Goal: Task Accomplishment & Management: Manage account settings

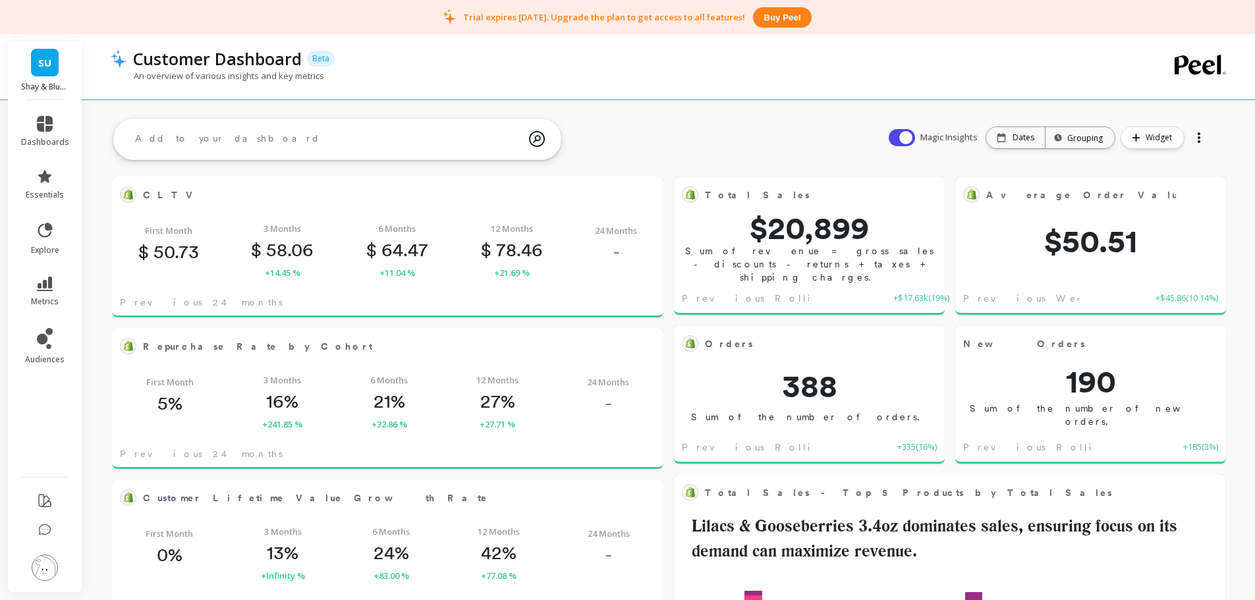
scroll to position [352, 504]
click at [39, 576] on img at bounding box center [45, 568] width 26 height 26
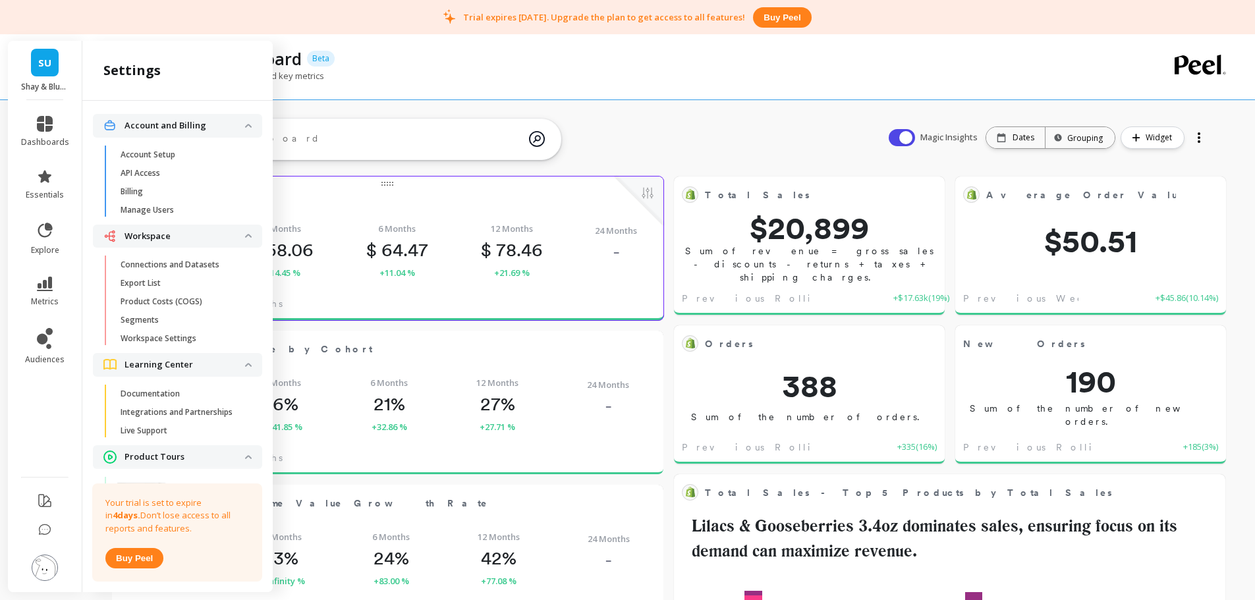
scroll to position [0, 0]
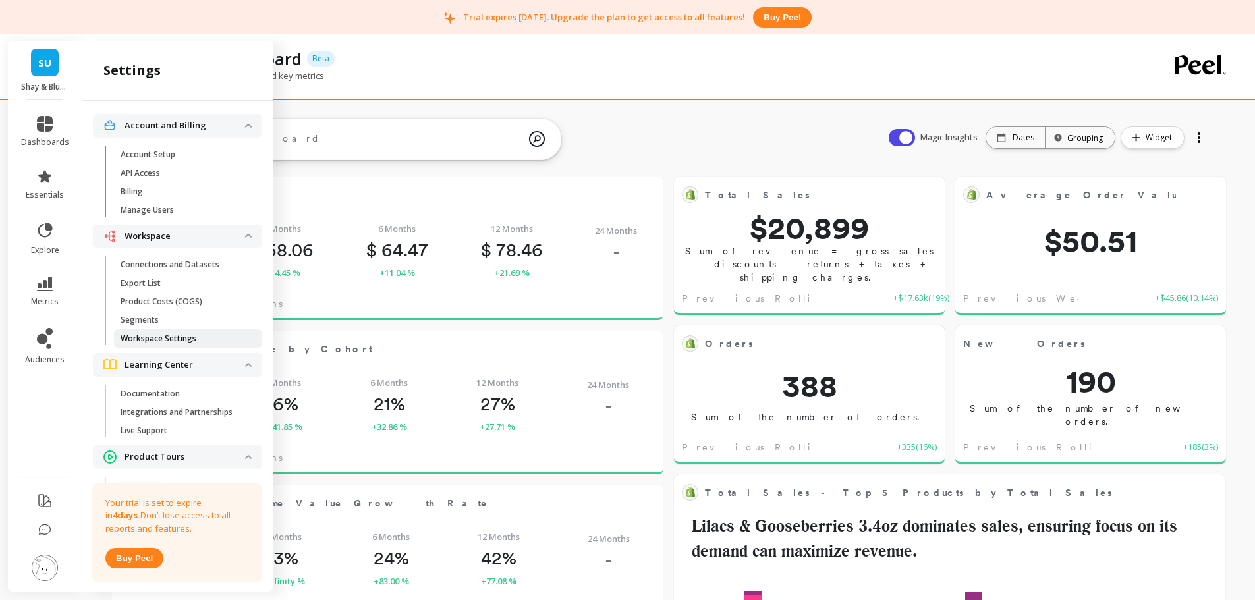
click at [175, 344] on link "Workspace Settings" at bounding box center [188, 338] width 148 height 18
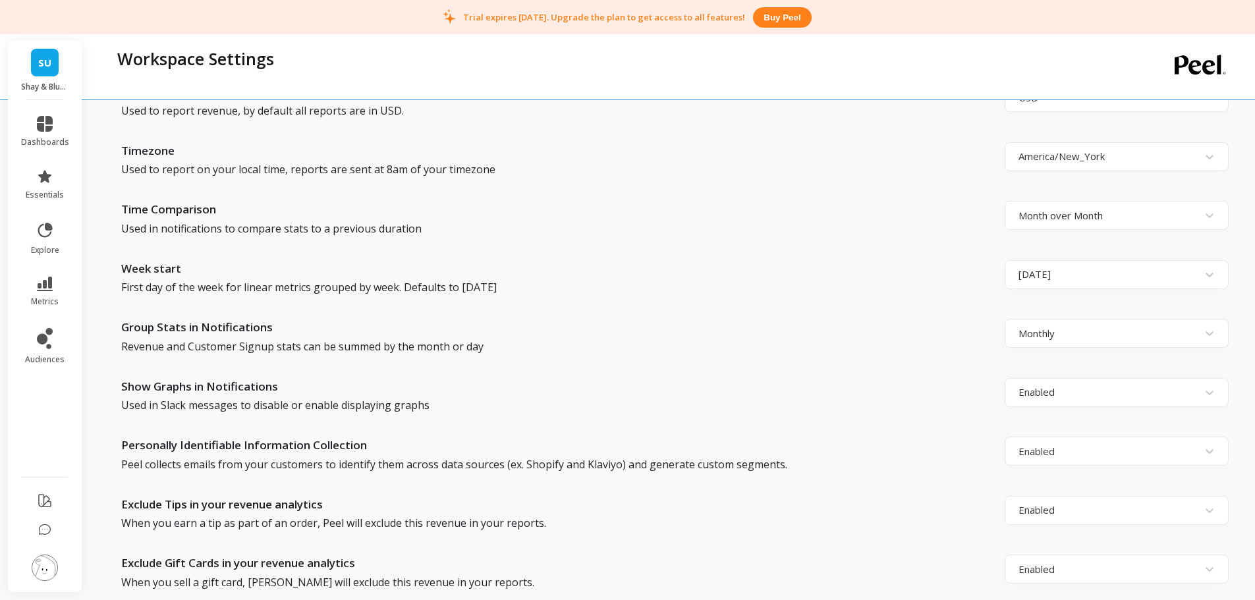
scroll to position [922, 0]
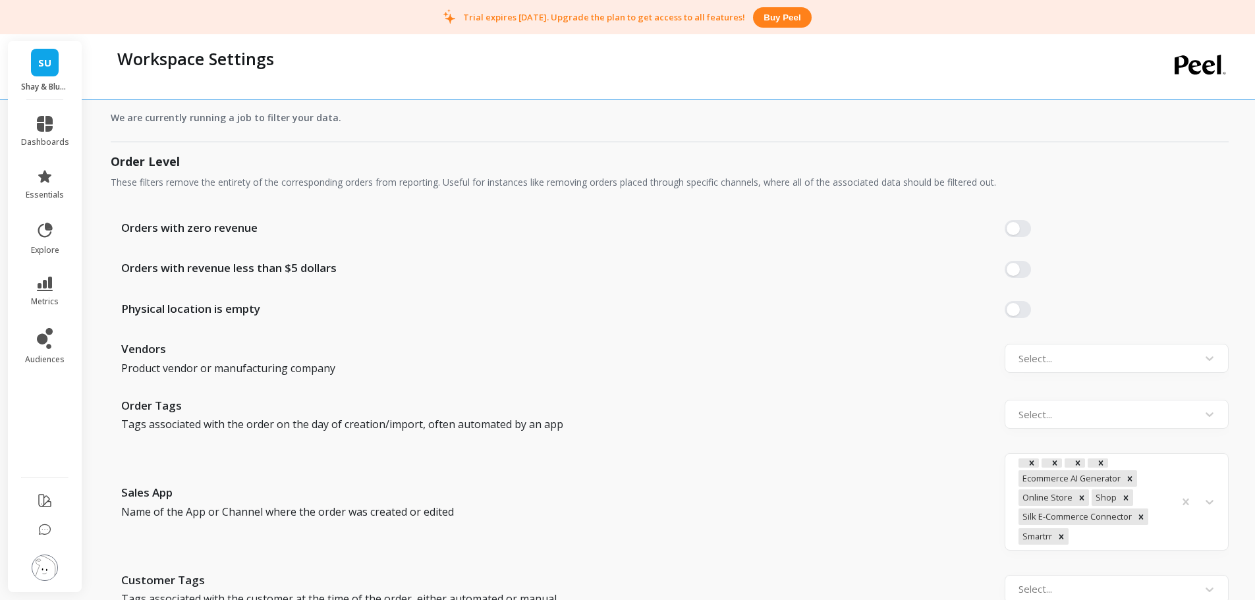
click at [225, 225] on span "Orders with zero revenue" at bounding box center [189, 227] width 136 height 17
click at [226, 225] on span "Orders with zero revenue" at bounding box center [189, 227] width 136 height 17
copy span "Orders with zero revenue"
click at [252, 263] on span "Orders with revenue less than $5 dollars" at bounding box center [228, 267] width 215 height 17
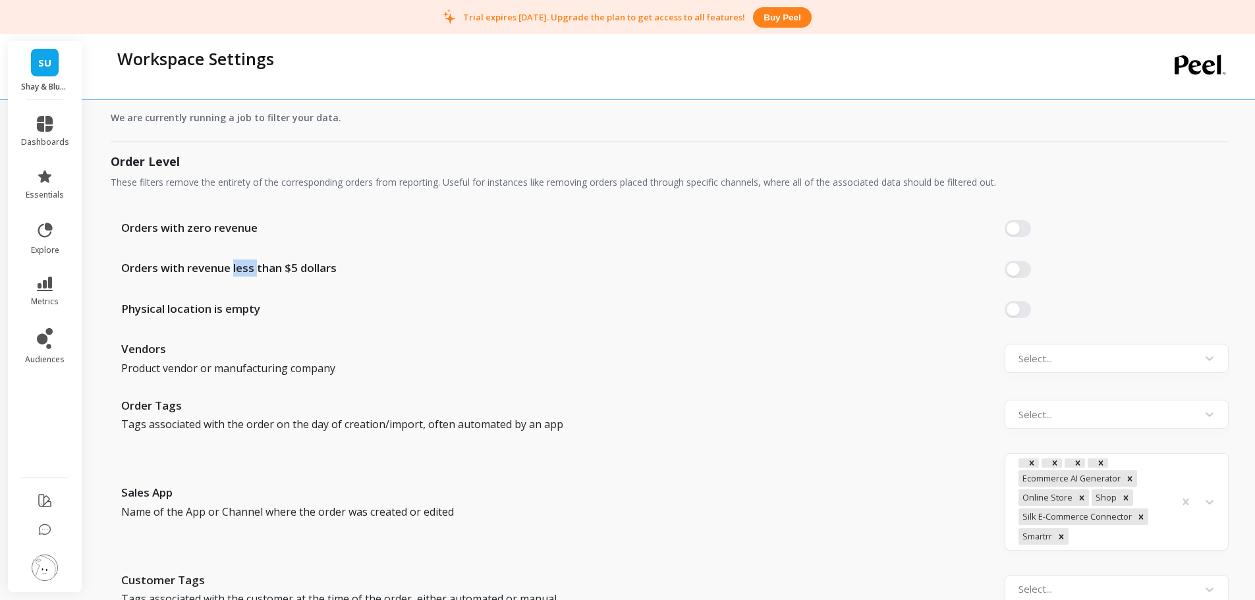
click at [252, 263] on span "Orders with revenue less than $5 dollars" at bounding box center [228, 267] width 215 height 17
drag, startPoint x: 252, startPoint y: 263, endPoint x: 265, endPoint y: 256, distance: 15.9
click at [252, 263] on span "Orders with revenue less than $5 dollars" at bounding box center [228, 267] width 215 height 17
copy span "Orders with revenue less than $5 dollars"
click at [50, 67] on span "SU" at bounding box center [44, 62] width 13 height 15
